Goal: Task Accomplishment & Management: Manage account settings

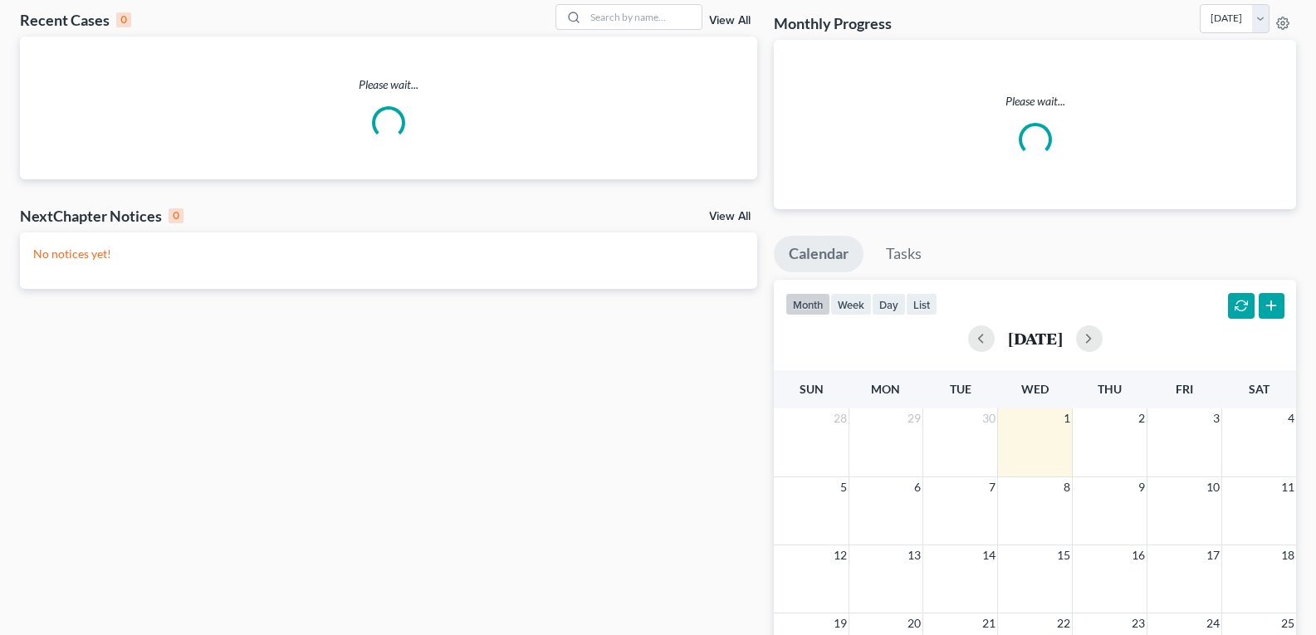
scroll to position [83, 0]
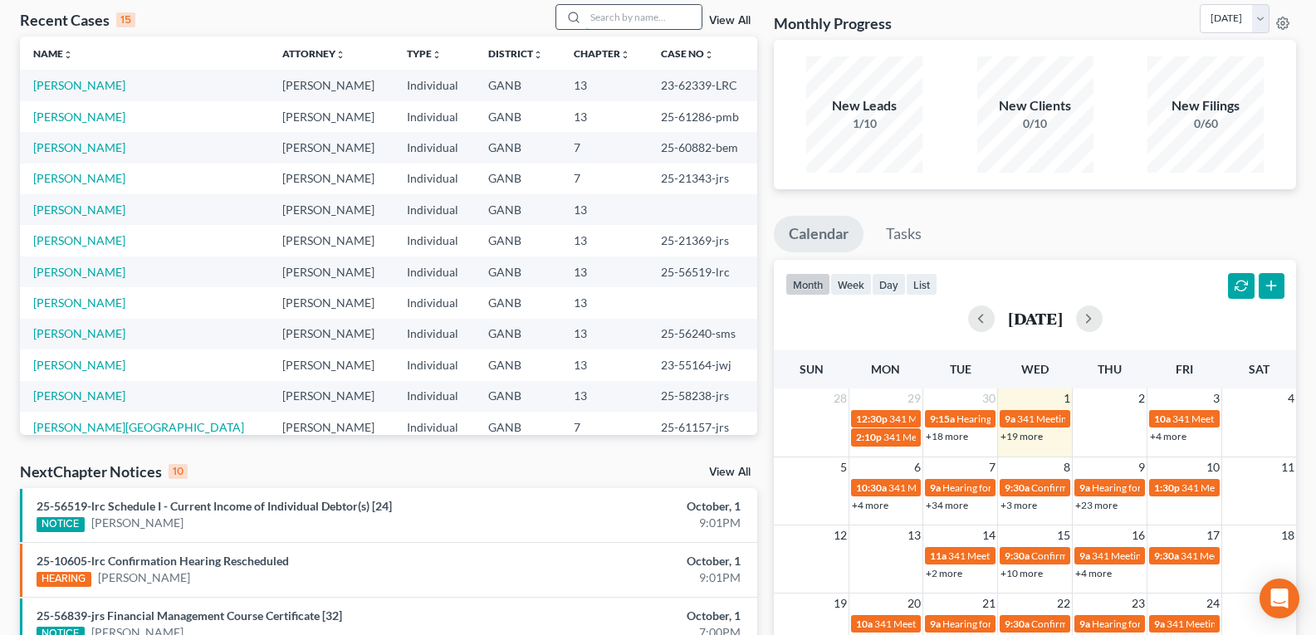
click at [640, 18] on input "search" at bounding box center [644, 17] width 116 height 24
type input "s"
type input "h"
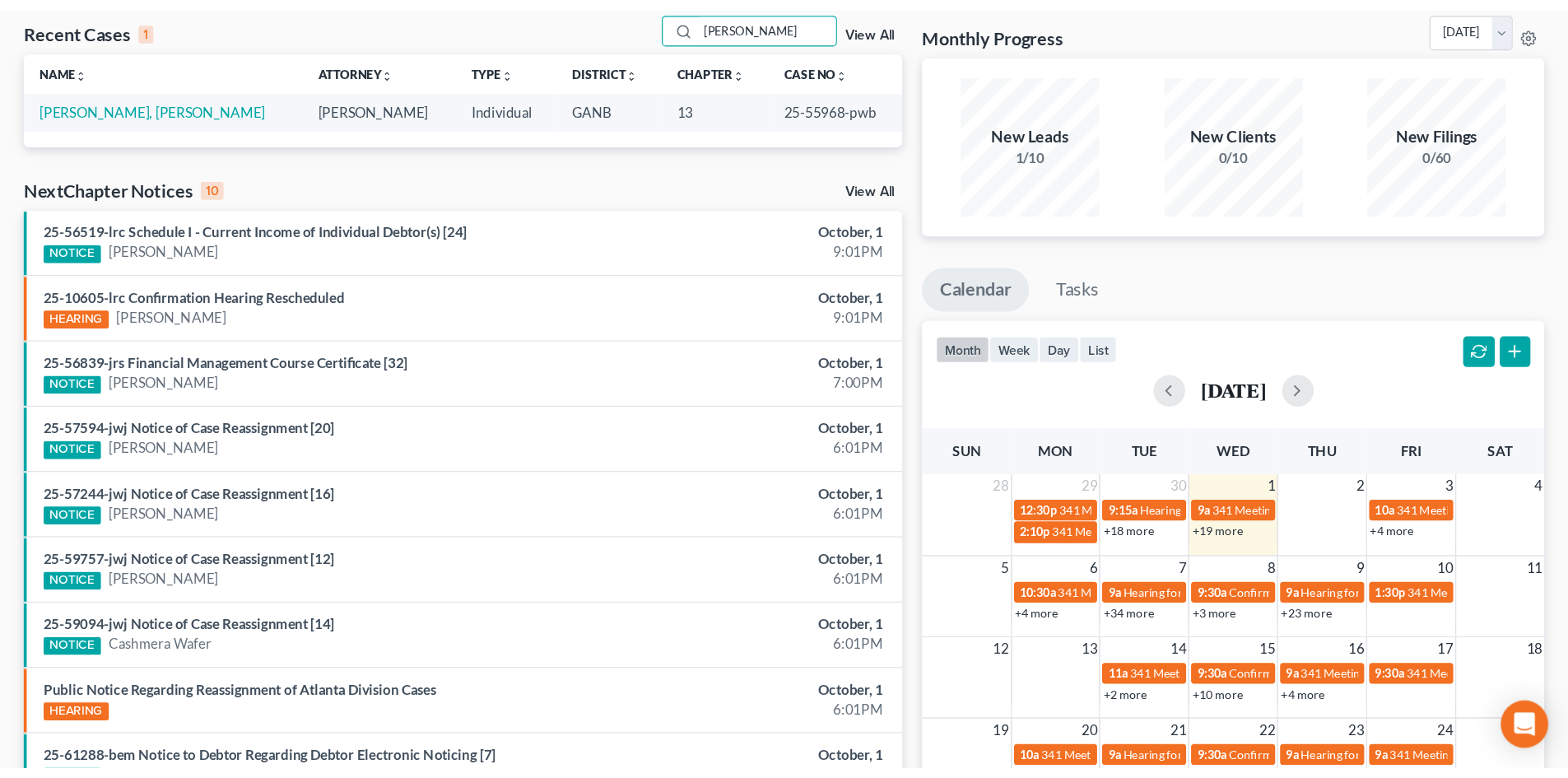
scroll to position [0, 0]
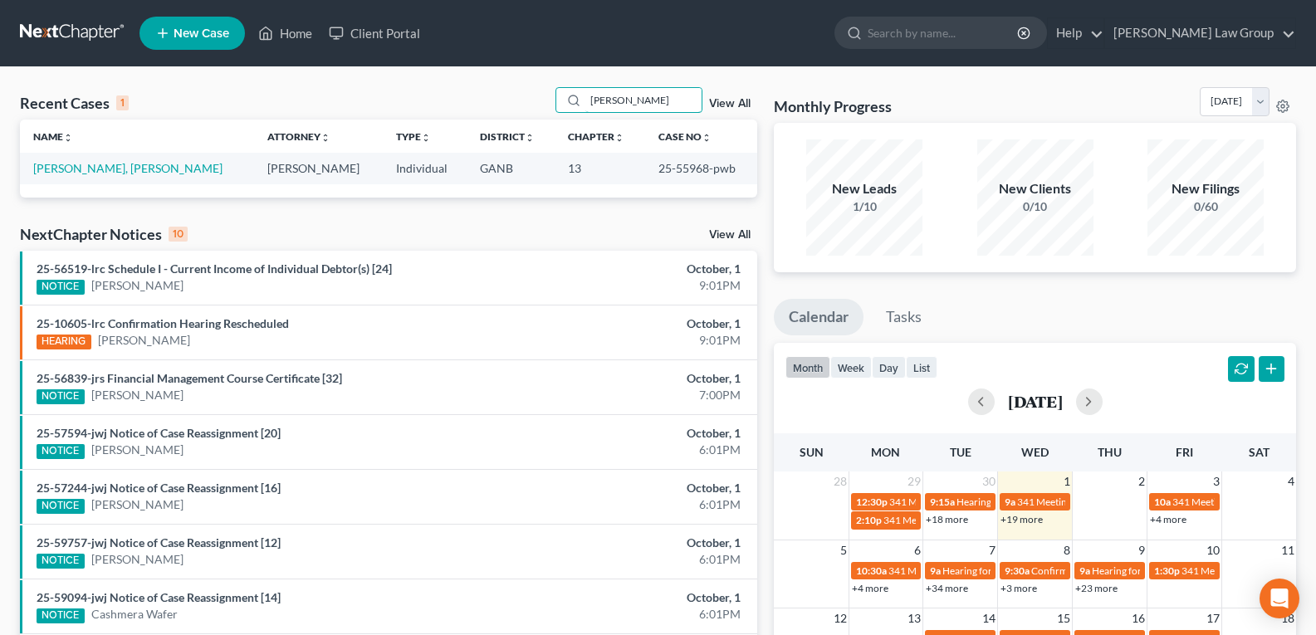
click at [470, 1] on div "Home New Case Client Portal [PERSON_NAME] Law Group [EMAIL_ADDRESS][DOMAIN_NAME…" at bounding box center [658, 479] width 1316 height 959
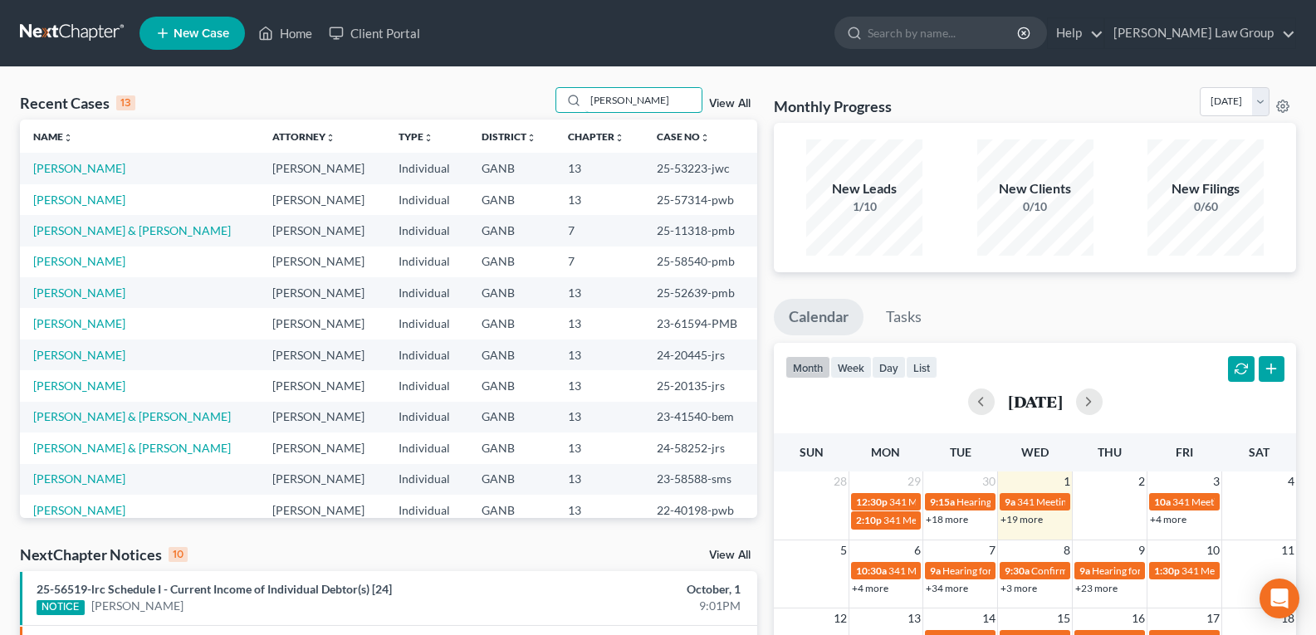
type input "[PERSON_NAME]"
drag, startPoint x: 648, startPoint y: 105, endPoint x: 351, endPoint y: 39, distance: 304.5
click at [351, 39] on div "Home New Case Client Portal [PERSON_NAME] Law Group [EMAIL_ADDRESS][DOMAIN_NAME…" at bounding box center [658, 597] width 1316 height 1195
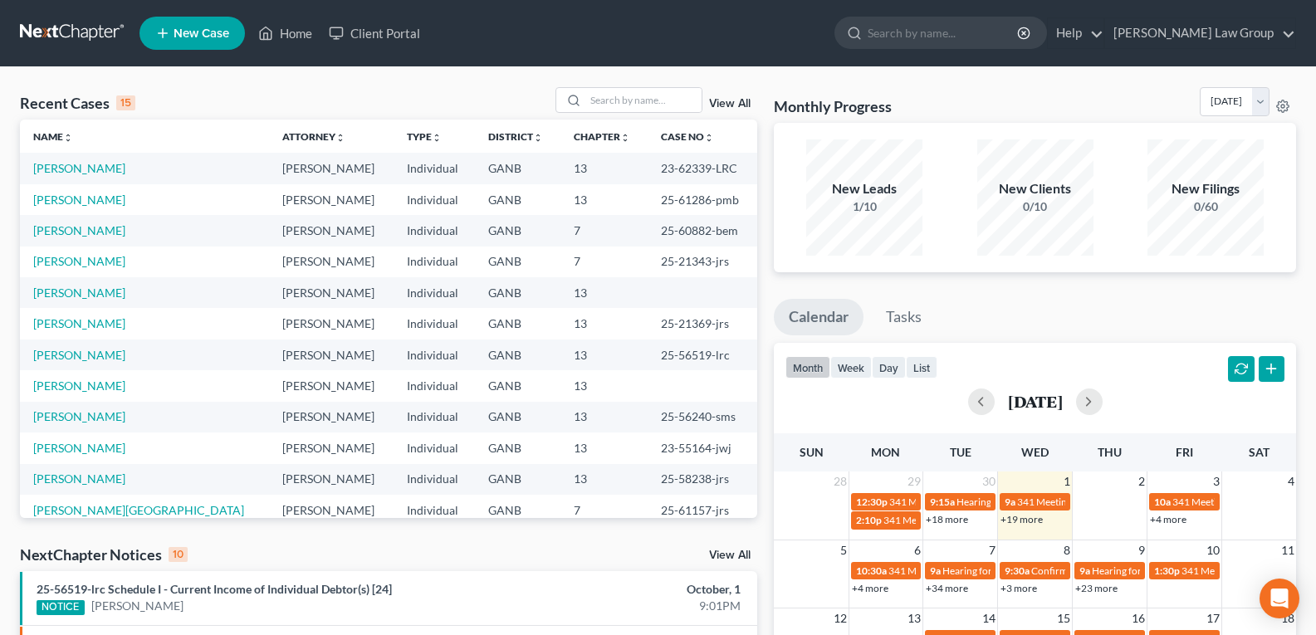
click at [732, 107] on link "View All" at bounding box center [730, 104] width 42 height 12
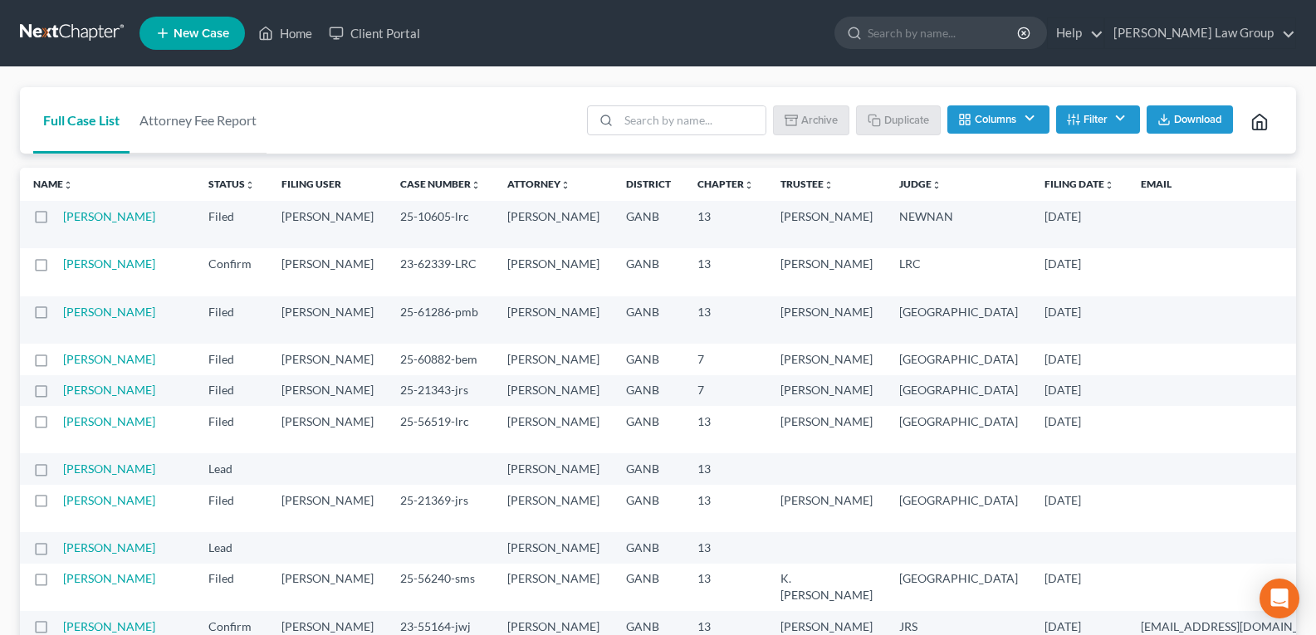
click at [1077, 116] on icon "button" at bounding box center [1073, 119] width 13 height 13
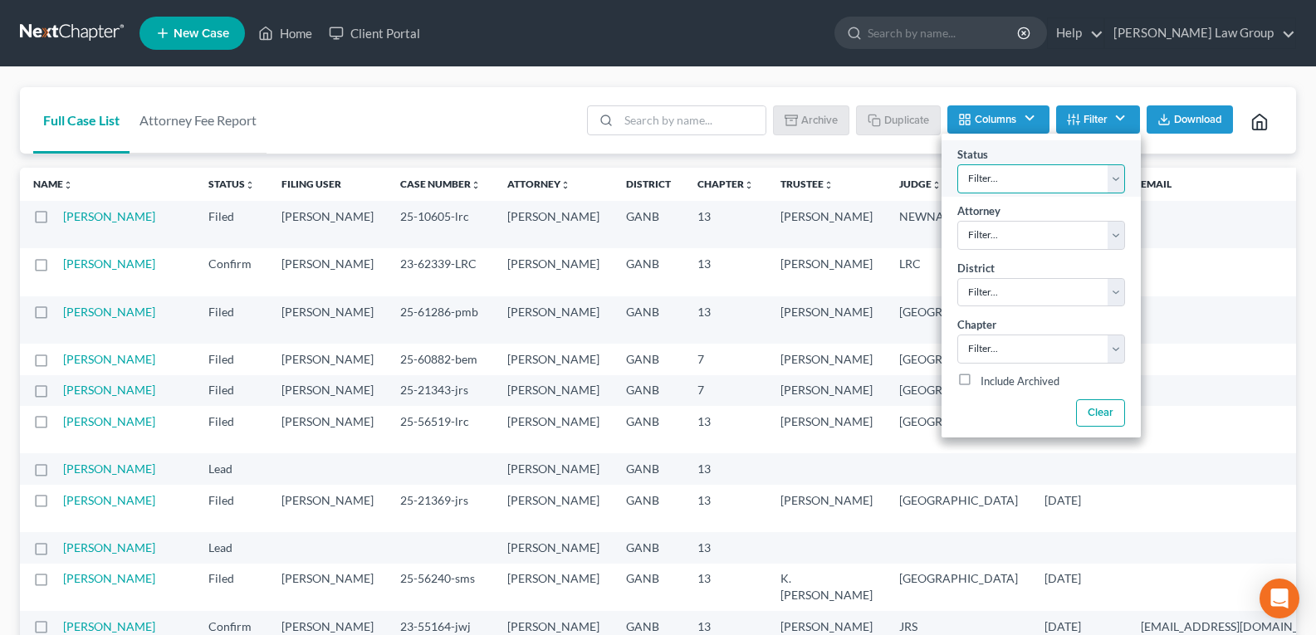
click at [1033, 171] on select "Filter... Confirm Discharged Dismissed Filed In Progress Lead Lost Lead Ready t…" at bounding box center [1042, 178] width 168 height 29
select select "3"
click at [958, 164] on select "Filter... Confirm Discharged Dismissed Filed In Progress Lead Lost Lead Ready t…" at bounding box center [1042, 178] width 168 height 29
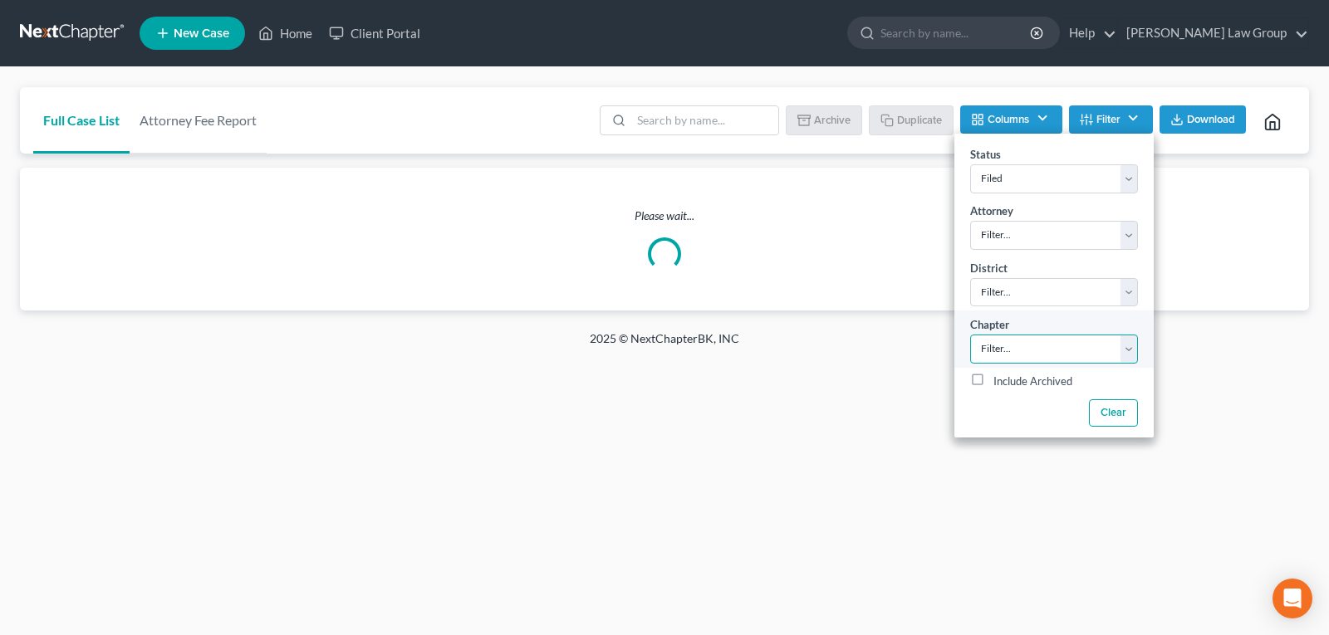
click at [998, 342] on select "Filter... 7 11 13" at bounding box center [1054, 349] width 168 height 29
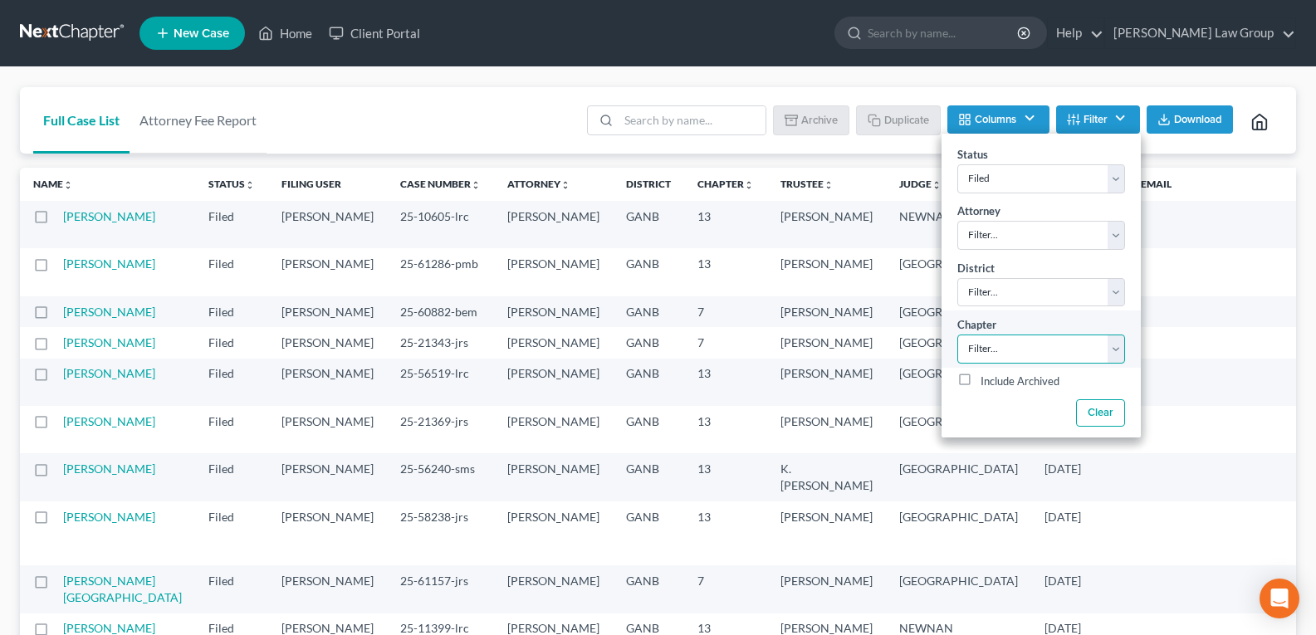
select select "2"
click at [958, 335] on select "Filter... 7 11 13" at bounding box center [1042, 349] width 168 height 29
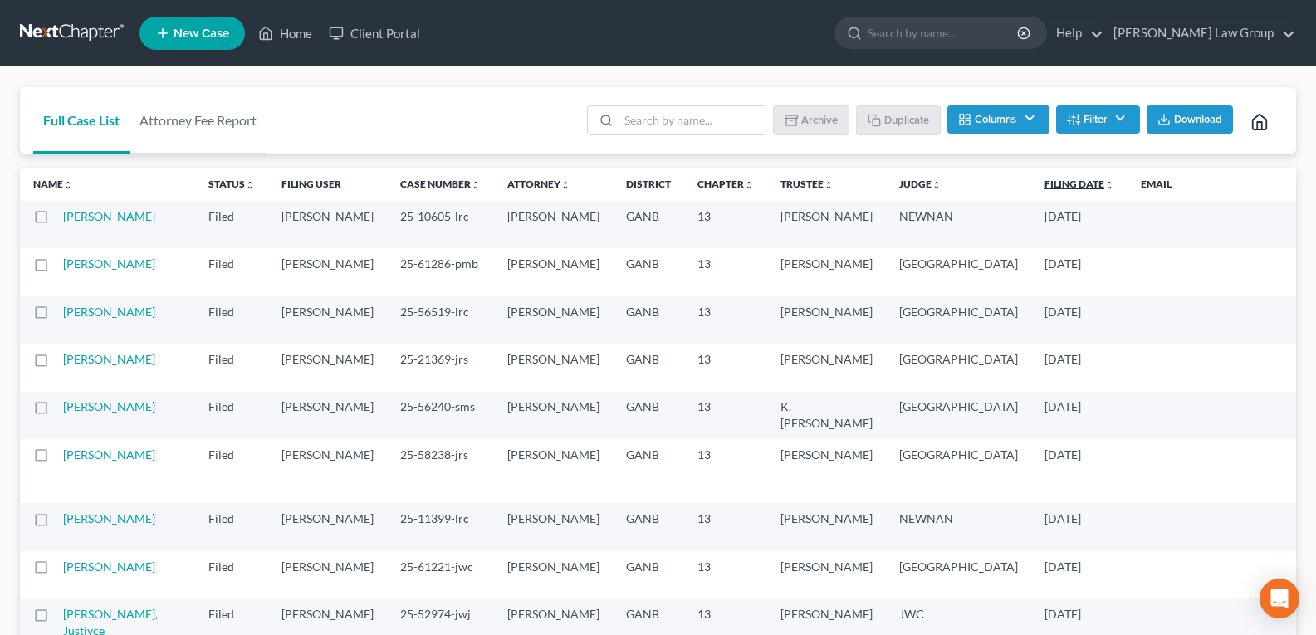
click at [1045, 188] on link "Filing Date unfold_more expand_more expand_less" at bounding box center [1080, 184] width 70 height 12
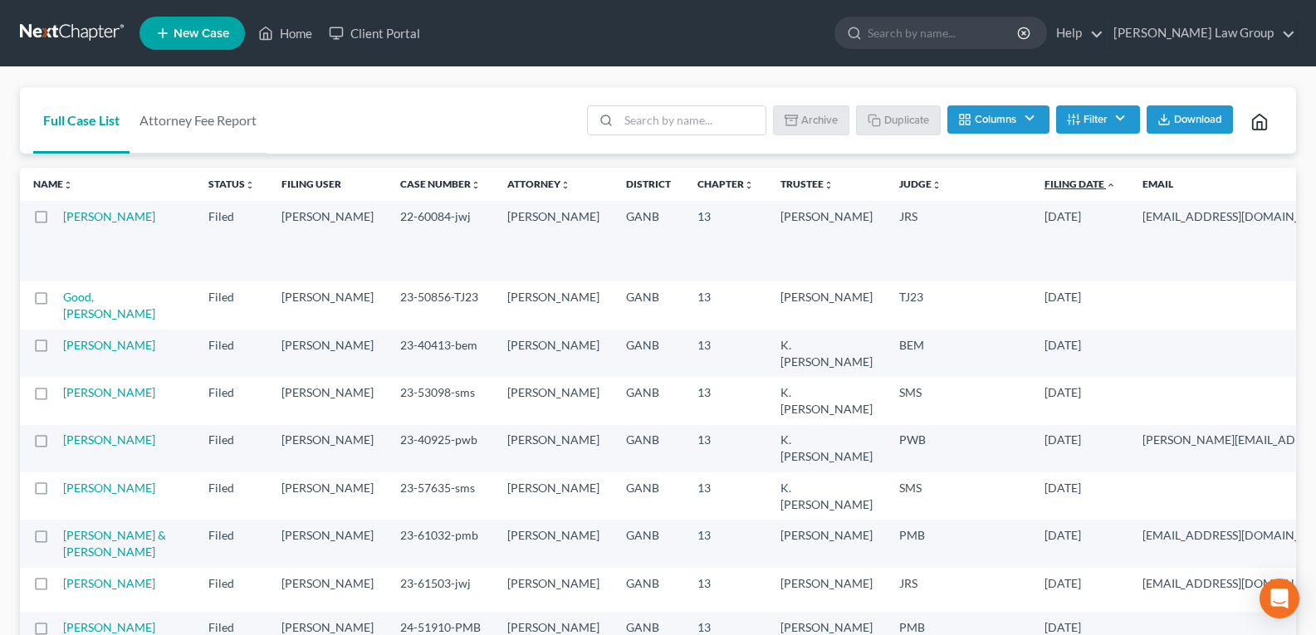
click at [1045, 185] on link "Filing Date unfold_more expand_more expand_less" at bounding box center [1080, 184] width 71 height 12
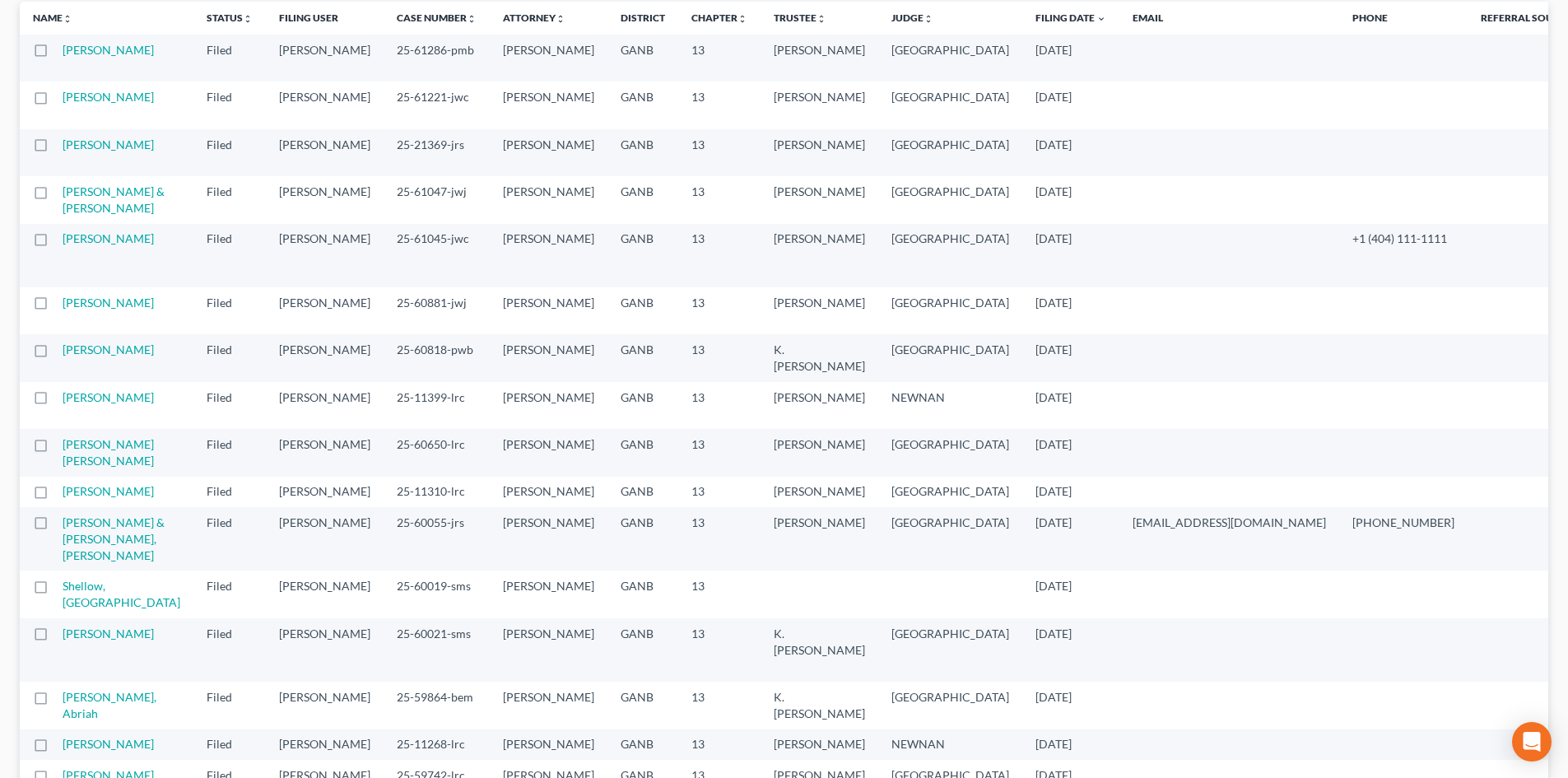
scroll to position [82, 0]
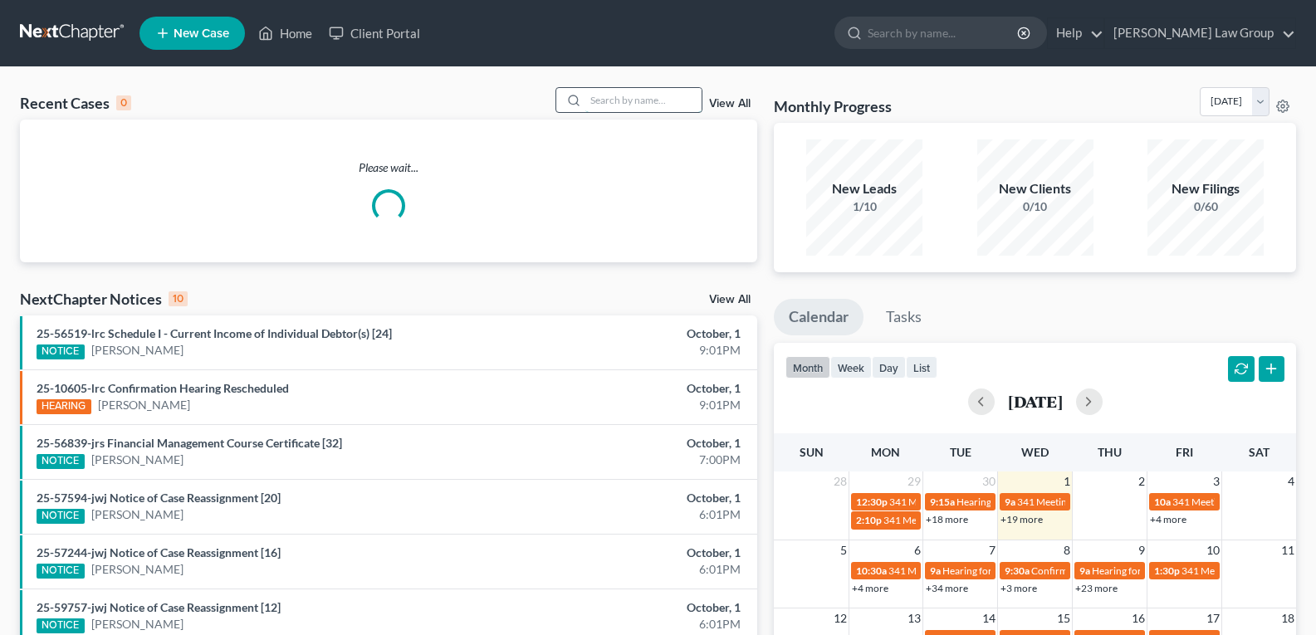
click at [596, 103] on input "search" at bounding box center [644, 100] width 116 height 24
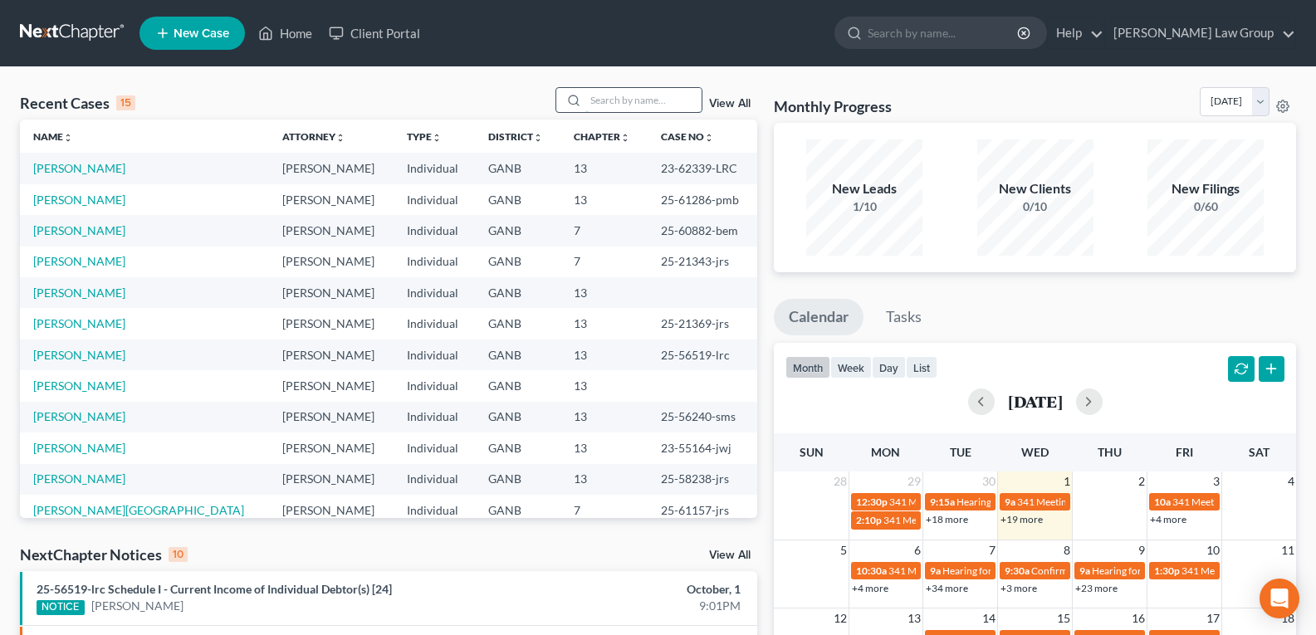
click at [596, 103] on input "search" at bounding box center [644, 100] width 116 height 24
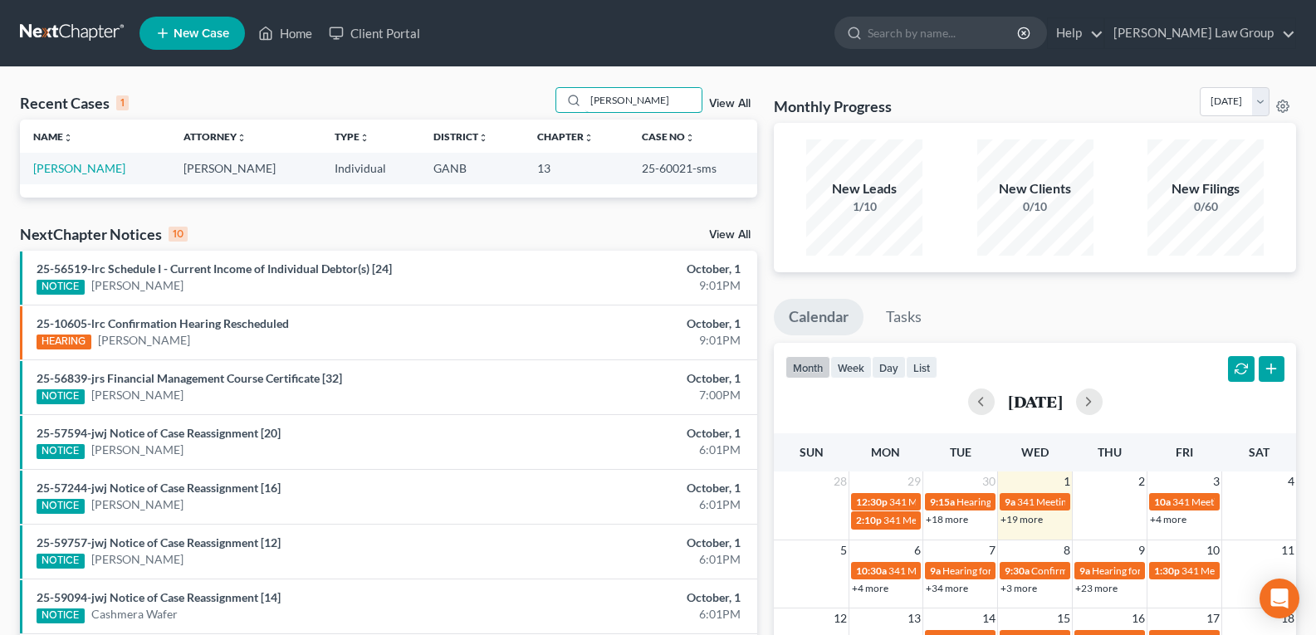
type input "dawkins"
drag, startPoint x: 97, startPoint y: 168, endPoint x: 104, endPoint y: 159, distance: 11.3
click at [97, 168] on link "[PERSON_NAME]" at bounding box center [79, 168] width 92 height 14
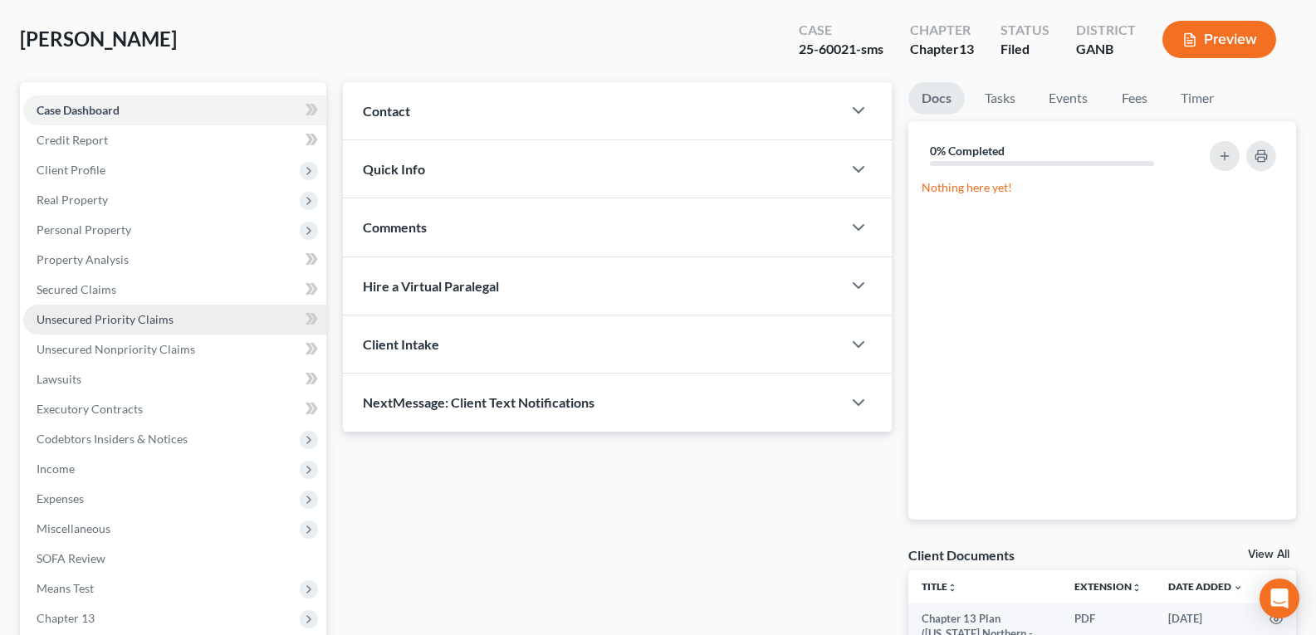
scroll to position [166, 0]
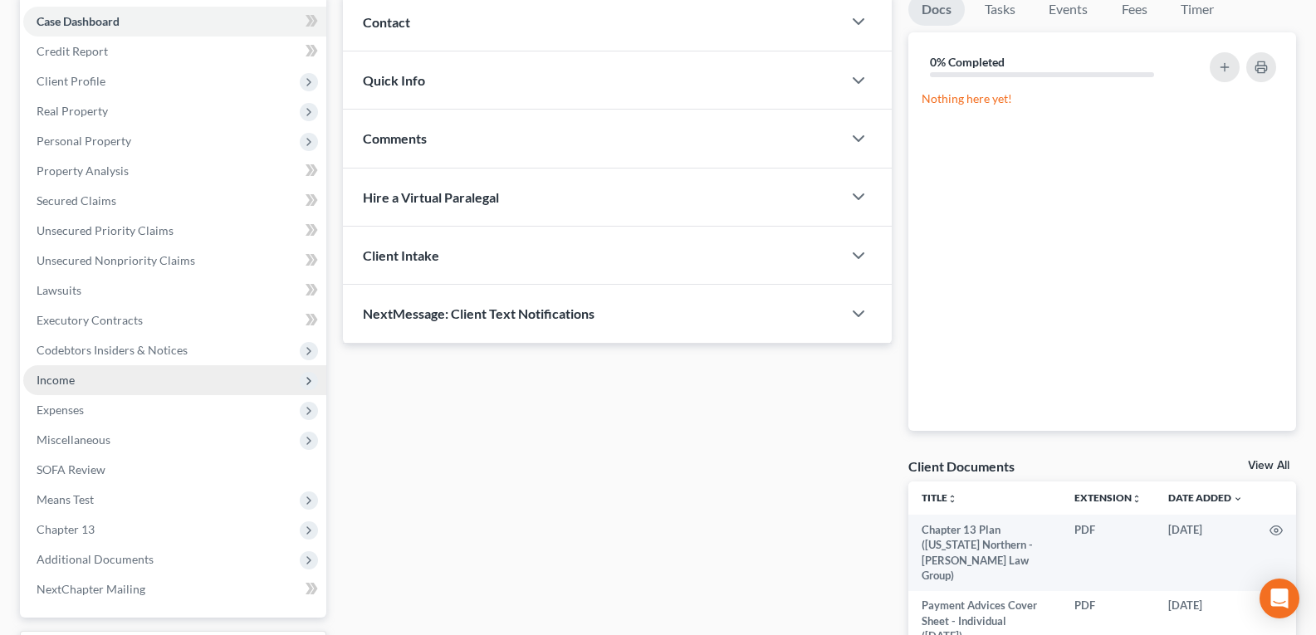
click at [68, 380] on span "Income" at bounding box center [56, 380] width 38 height 14
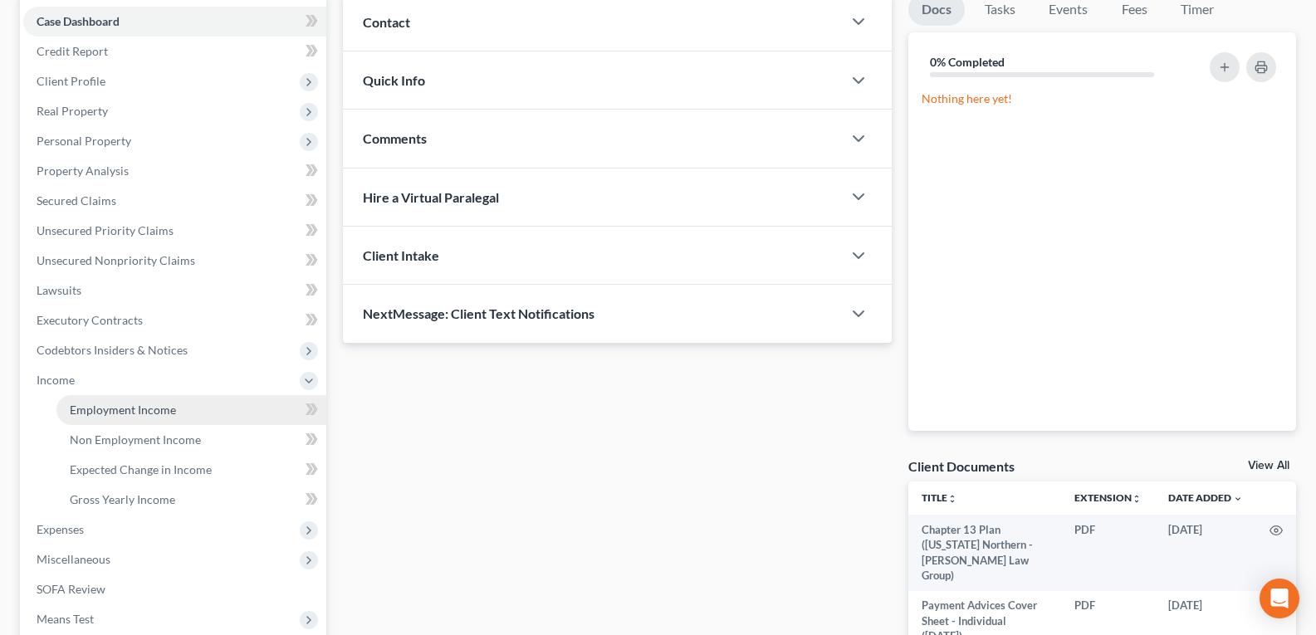
click at [87, 400] on link "Employment Income" at bounding box center [191, 410] width 270 height 30
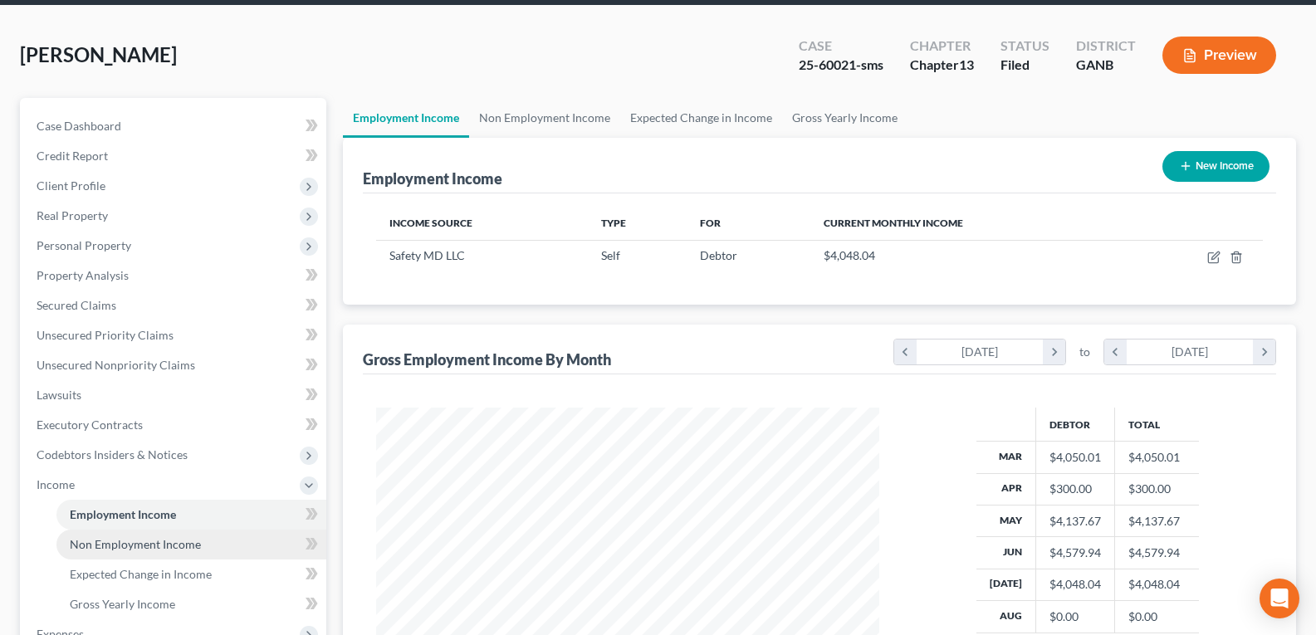
scroll to position [166, 0]
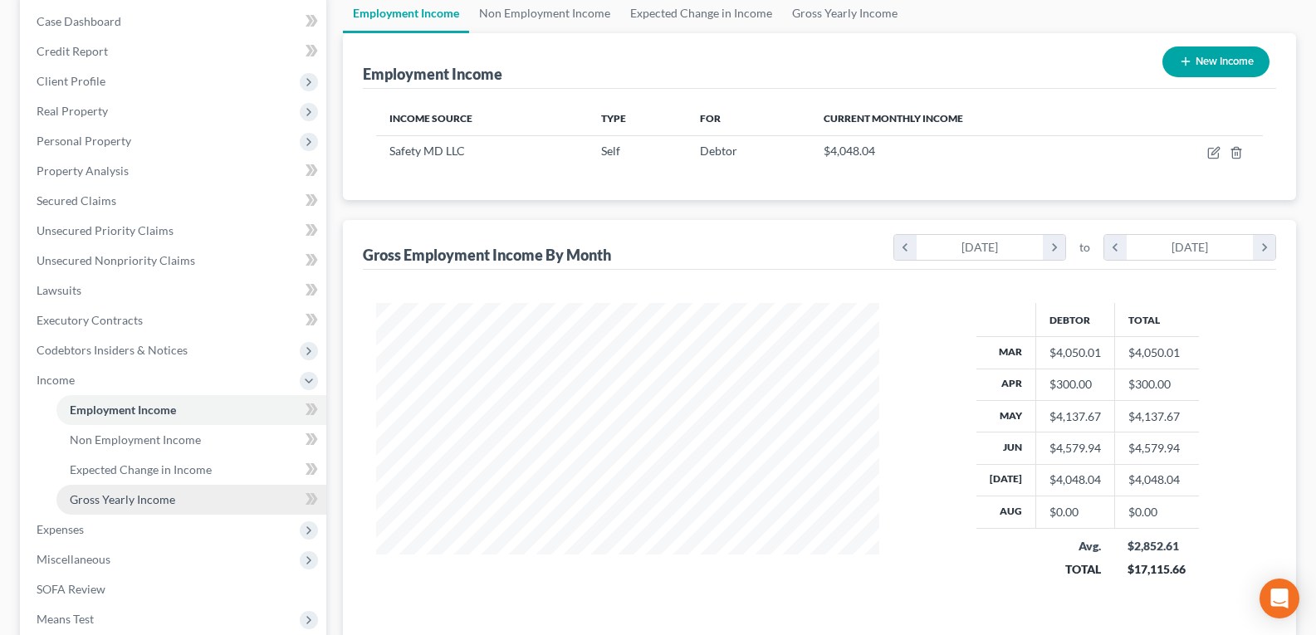
click at [85, 499] on span "Gross Yearly Income" at bounding box center [122, 500] width 105 height 14
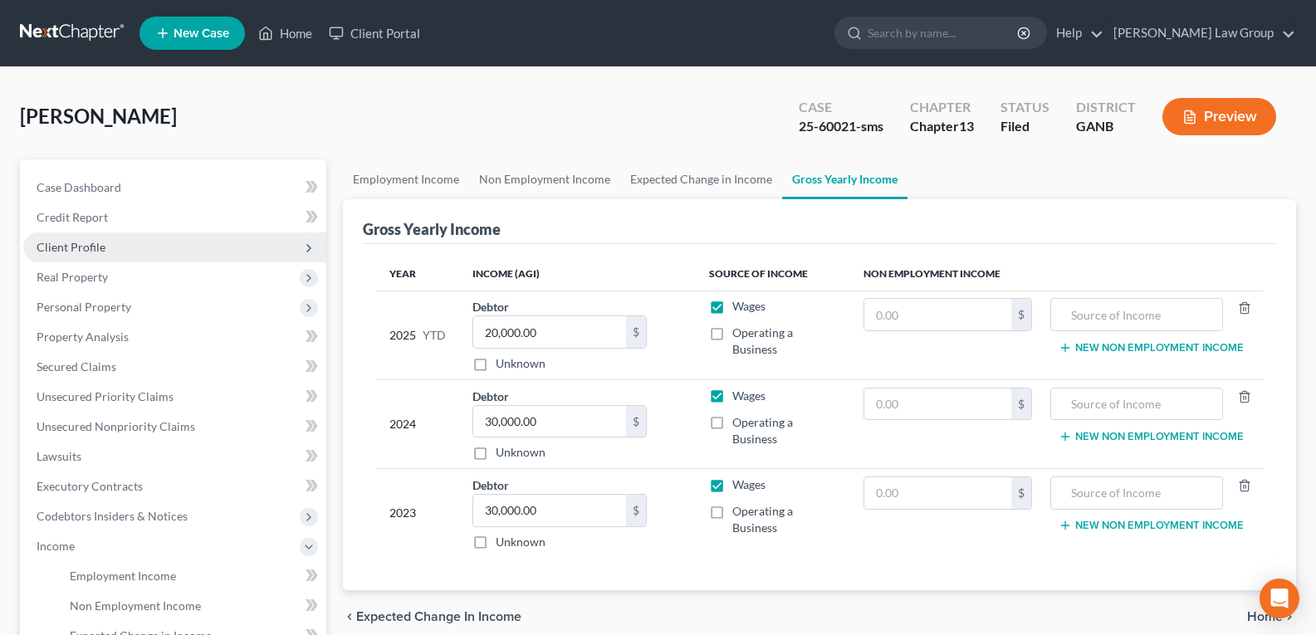
click at [65, 248] on span "Client Profile" at bounding box center [71, 247] width 69 height 14
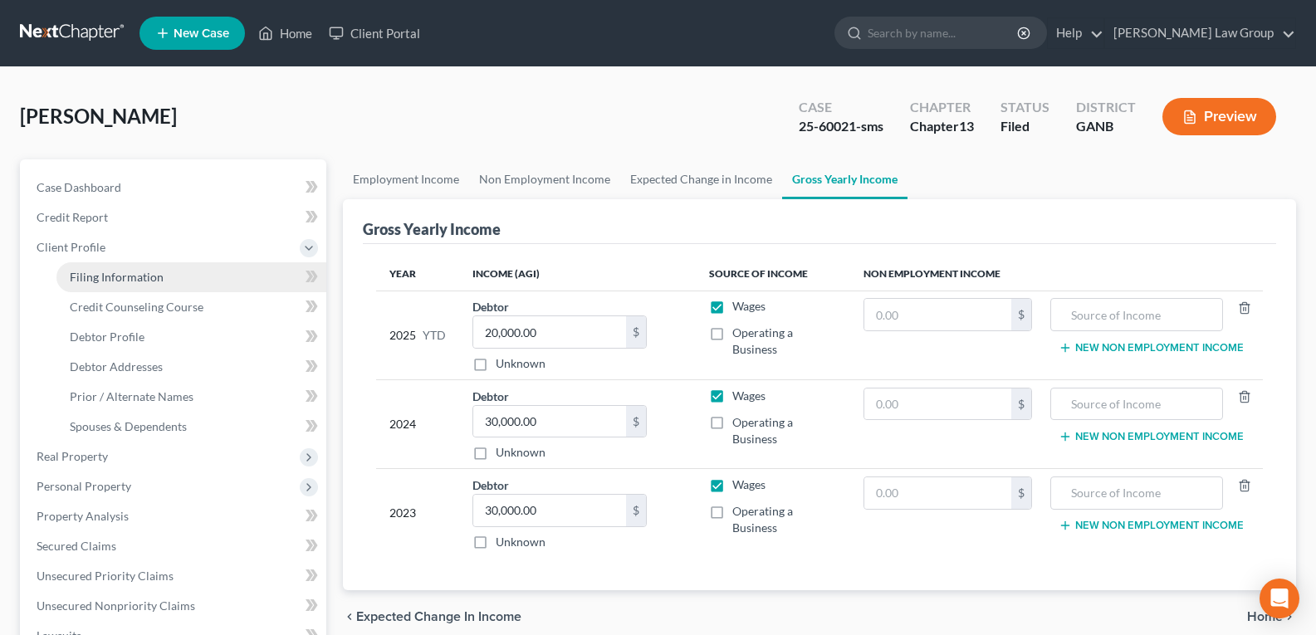
click at [107, 276] on span "Filing Information" at bounding box center [117, 277] width 94 height 14
select select "1"
select select "0"
select select "3"
select select "10"
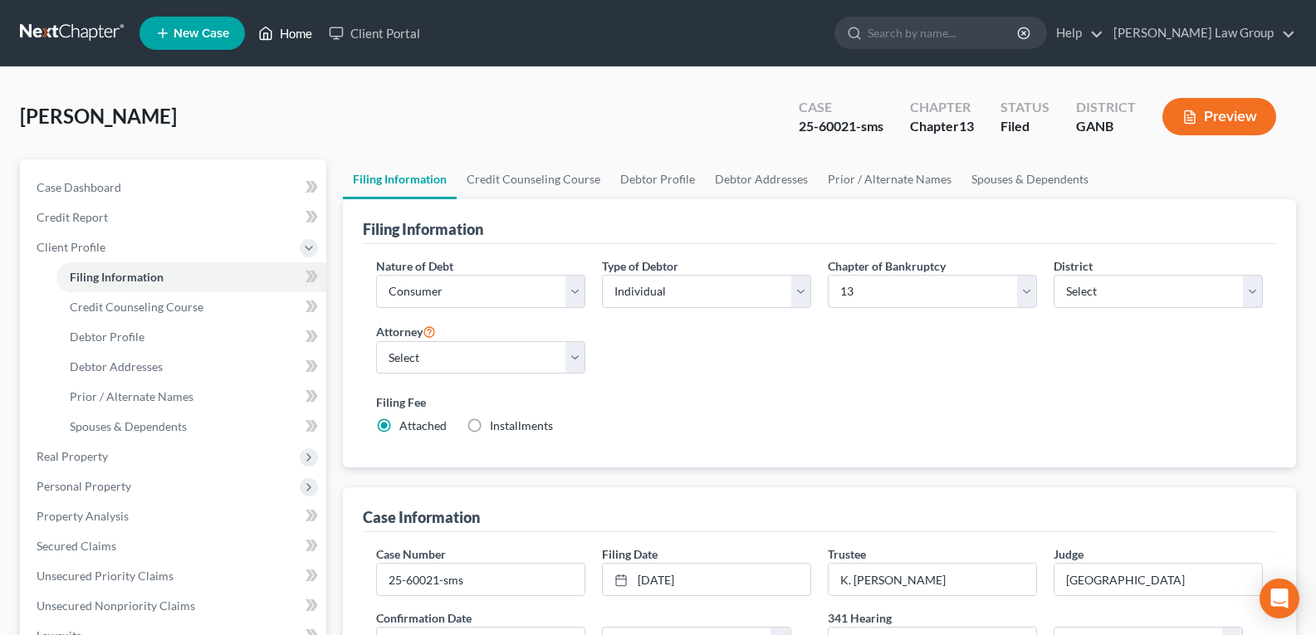
click at [286, 31] on link "Home" at bounding box center [285, 33] width 71 height 30
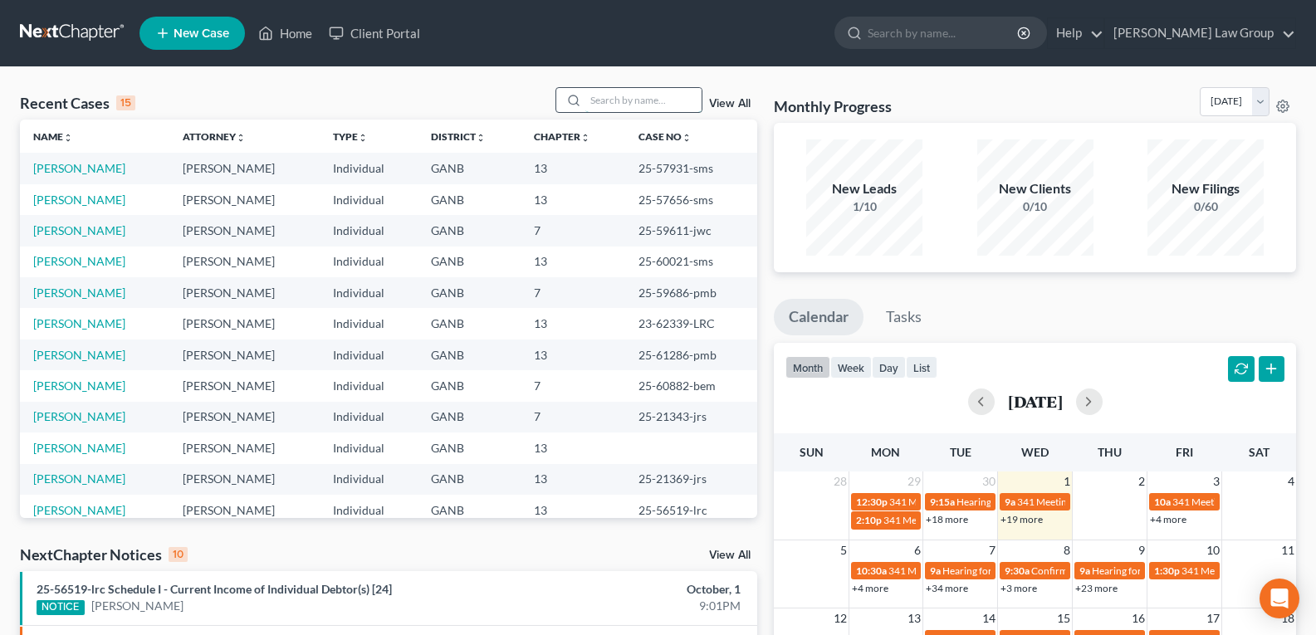
click at [602, 98] on input "search" at bounding box center [644, 100] width 116 height 24
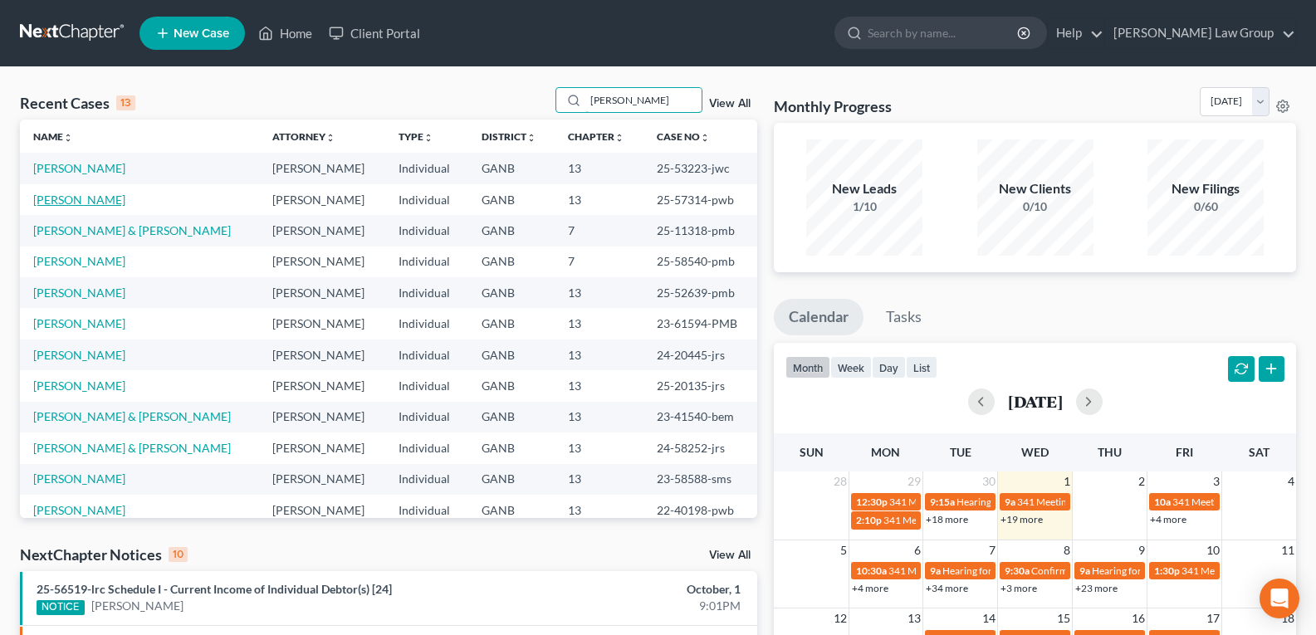
type input "James"
click at [69, 203] on link "[PERSON_NAME]" at bounding box center [79, 200] width 92 height 14
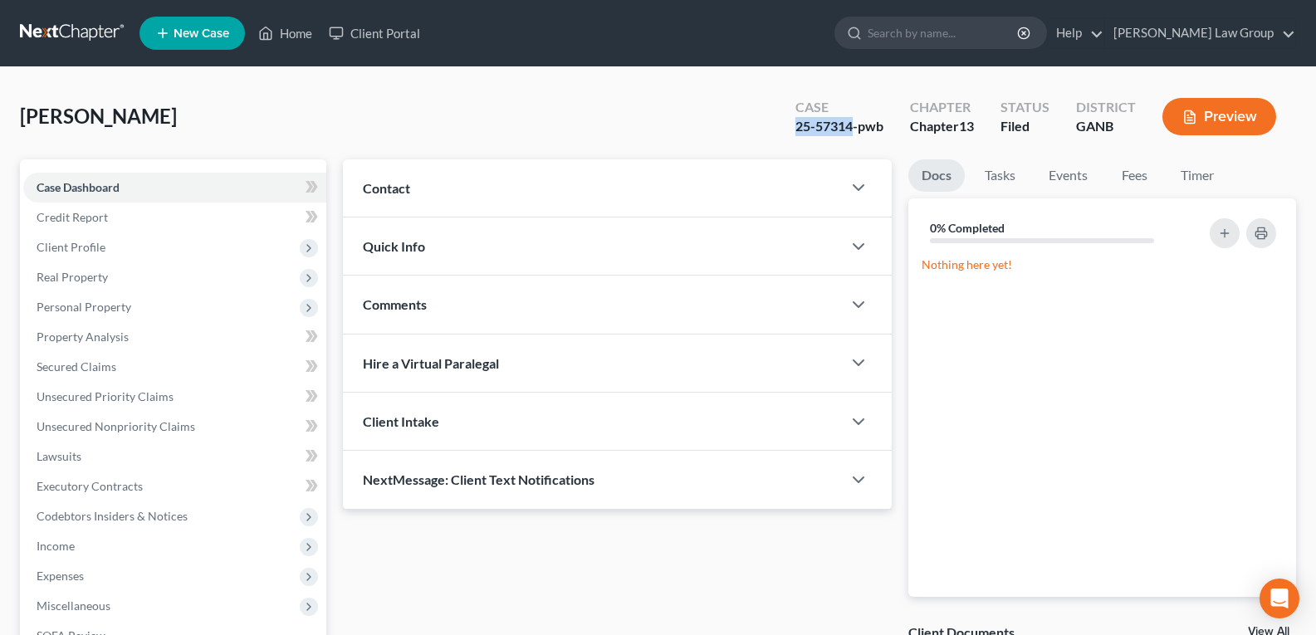
drag, startPoint x: 797, startPoint y: 130, endPoint x: 852, endPoint y: 135, distance: 55.0
click at [852, 135] on div "25-57314-pwb" at bounding box center [840, 126] width 88 height 19
copy div "25-57314"
click at [693, 123] on div "James, Christopher Upgraded Case 25-57314-pwb Chapter Chapter 13 Status Filed D…" at bounding box center [658, 123] width 1277 height 72
click at [295, 30] on link "Home" at bounding box center [285, 33] width 71 height 30
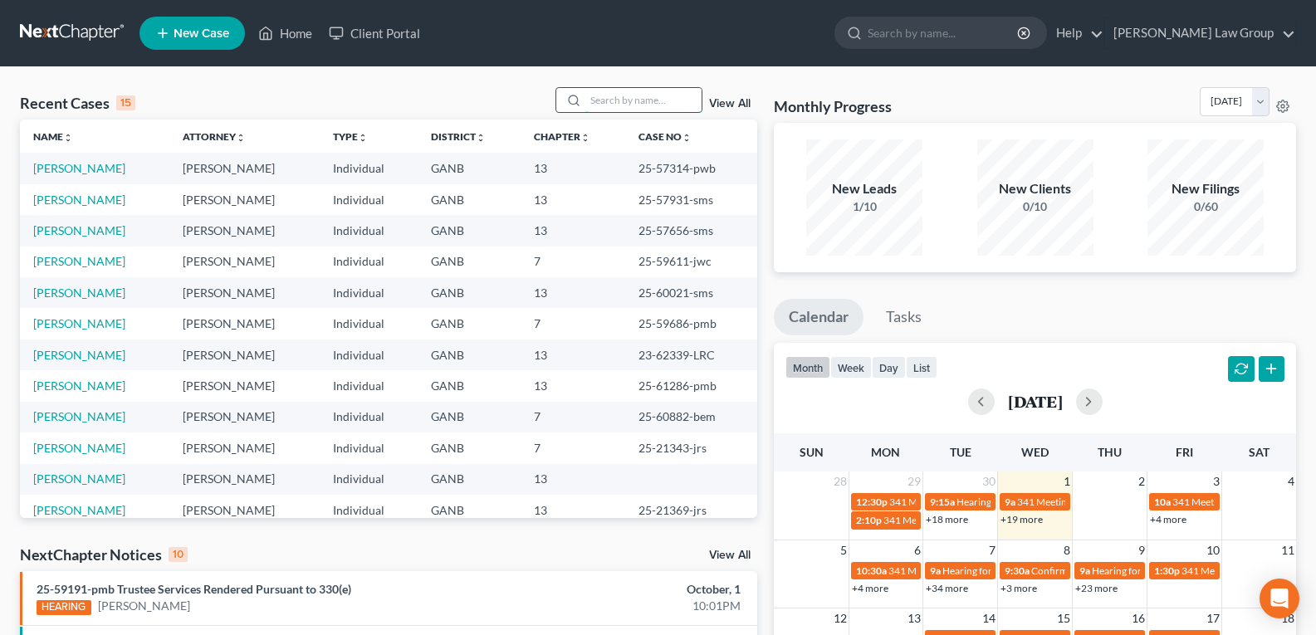
click at [614, 97] on input "search" at bounding box center [644, 100] width 116 height 24
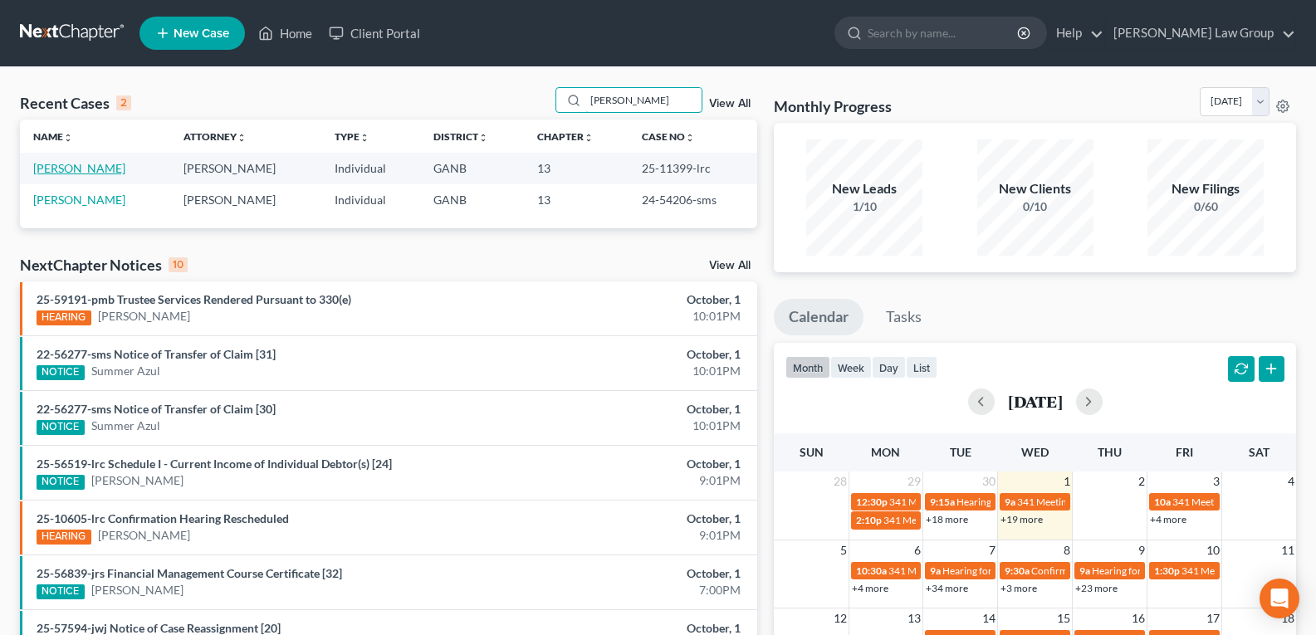
type input "travis"
click at [53, 171] on link "[PERSON_NAME]" at bounding box center [79, 168] width 92 height 14
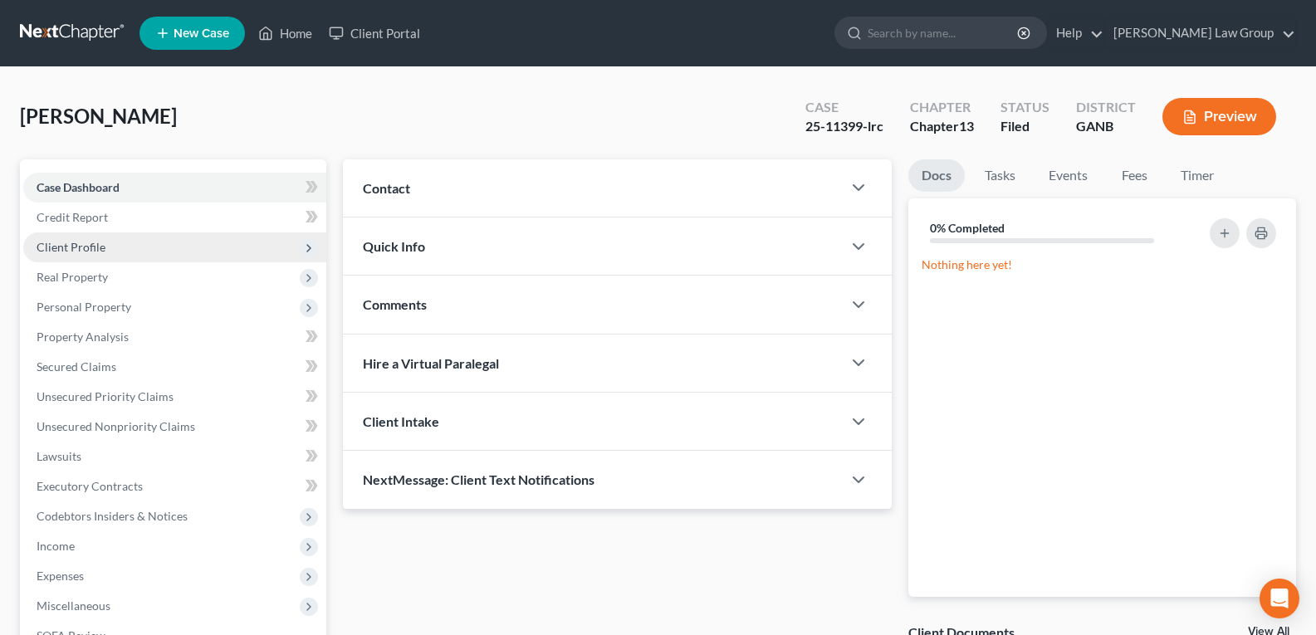
click at [56, 247] on span "Client Profile" at bounding box center [71, 247] width 69 height 14
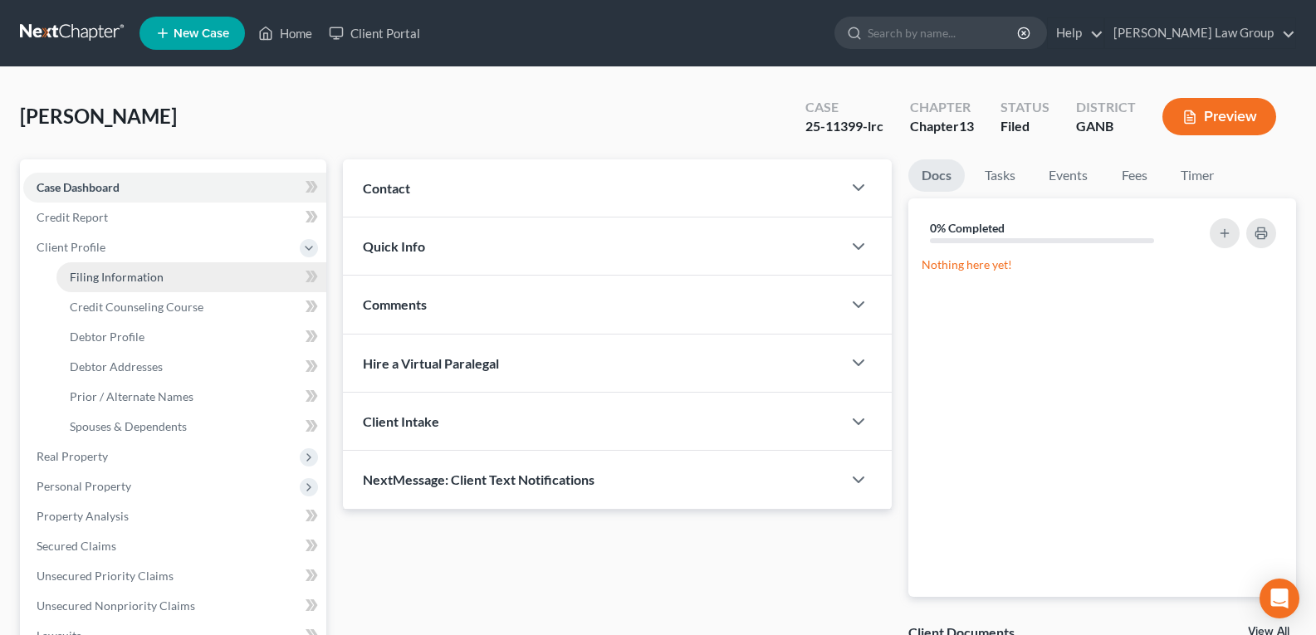
click at [105, 280] on span "Filing Information" at bounding box center [117, 277] width 94 height 14
select select "1"
select select "0"
select select "3"
select select "19"
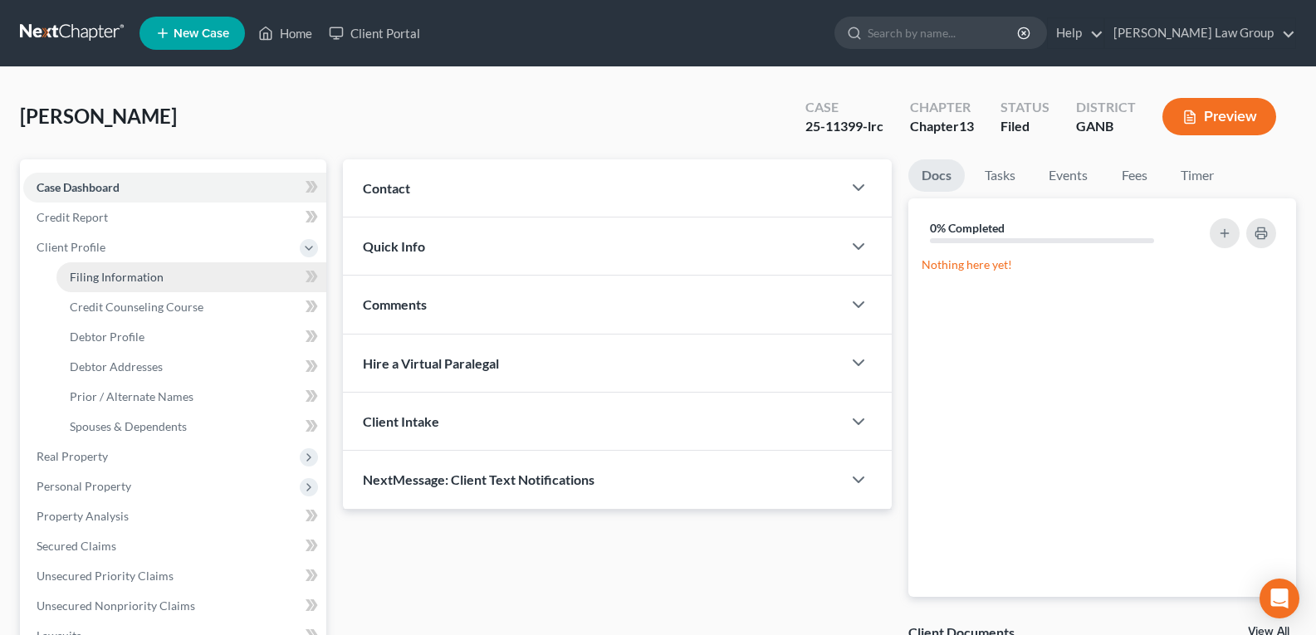
select select "0"
select select "10"
